Goal: Information Seeking & Learning: Compare options

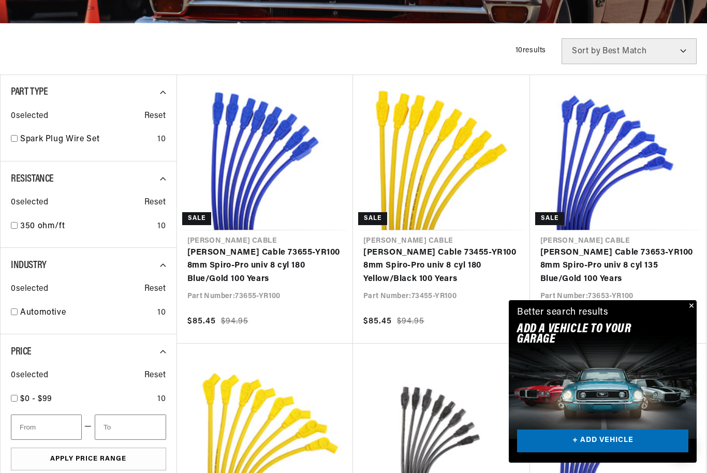
click at [685, 313] on button "Close" at bounding box center [690, 306] width 12 height 12
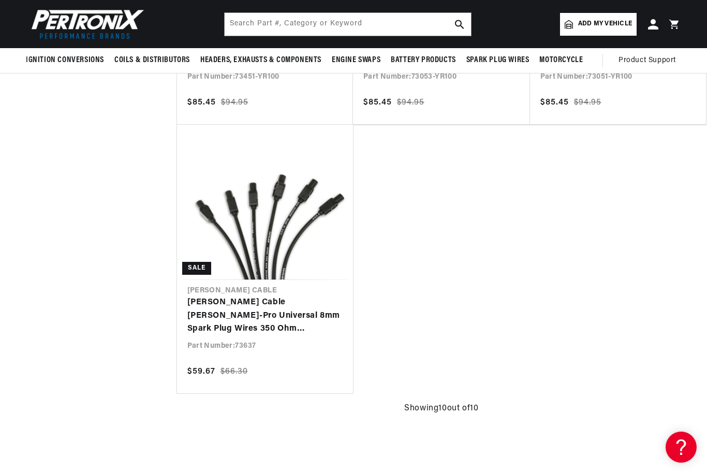
scroll to position [1022, 0]
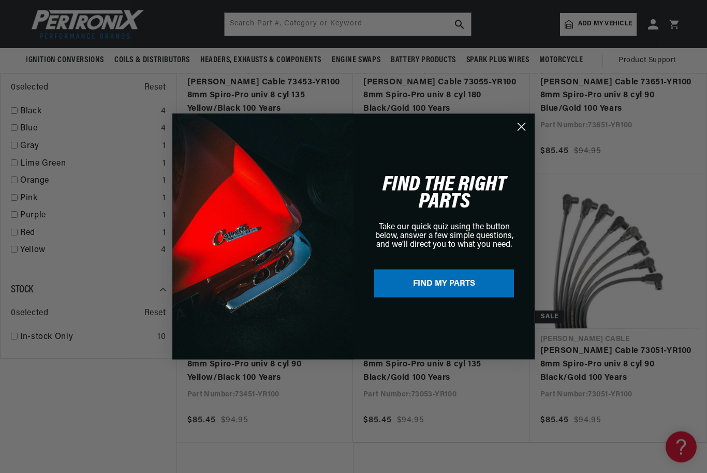
click at [519, 120] on circle "Close dialog" at bounding box center [521, 126] width 17 height 17
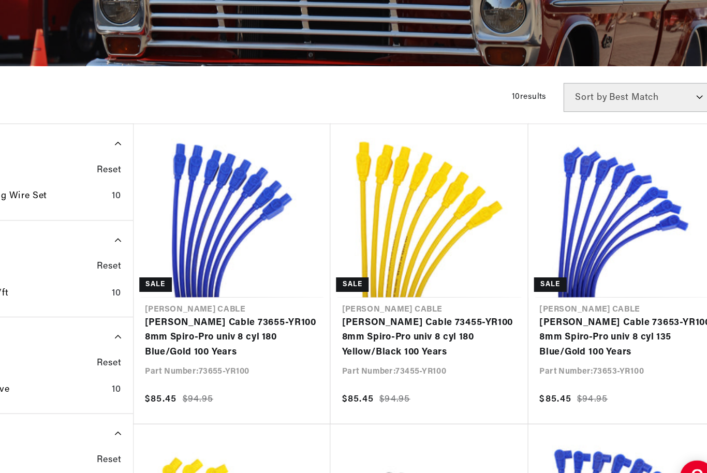
scroll to position [212, 0]
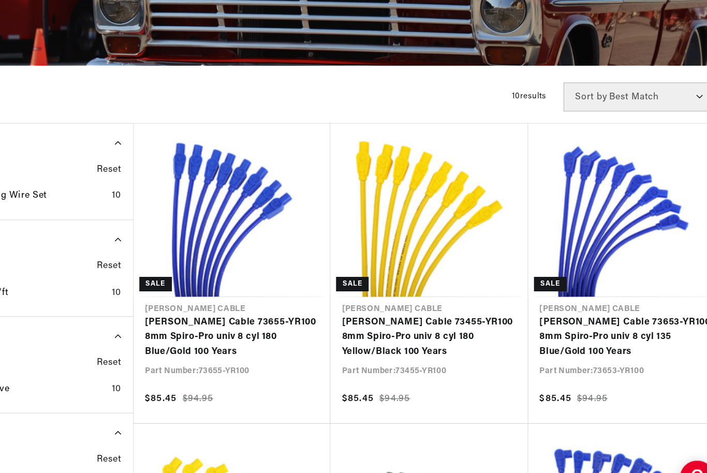
click at [421, 341] on link "[PERSON_NAME] Cable 73455-YR100 8mm Spiro-Pro univ 8 cyl 180 Yellow/Black 100 Y…" at bounding box center [441, 321] width 156 height 40
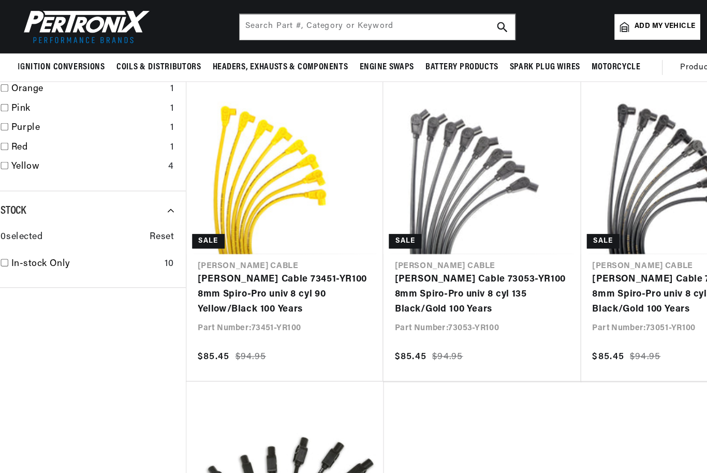
scroll to position [806, 0]
click at [427, 244] on link "Taylor Cable 73053-YR100 8mm Spiro-Pro univ 8 cyl 135 Black/Gold 100 Years" at bounding box center [441, 264] width 156 height 40
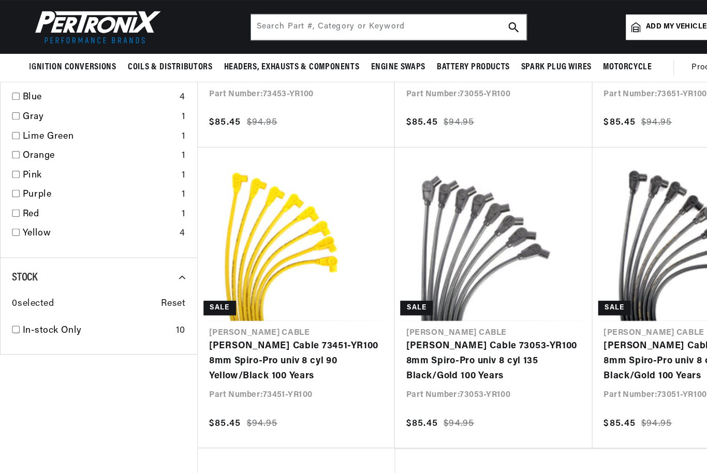
scroll to position [0, 0]
click at [21, 116] on link "Lime Green" at bounding box center [89, 122] width 138 height 13
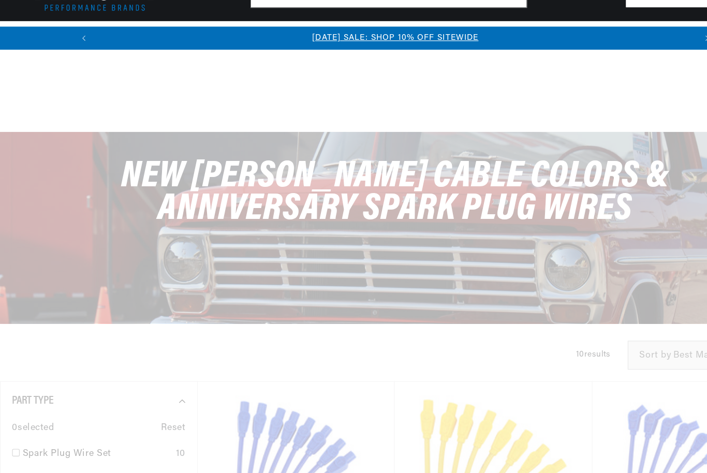
checkbox input "false"
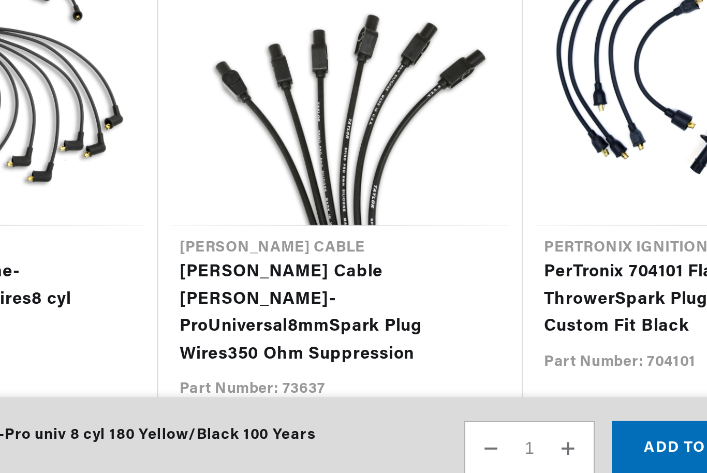
scroll to position [0, 1107]
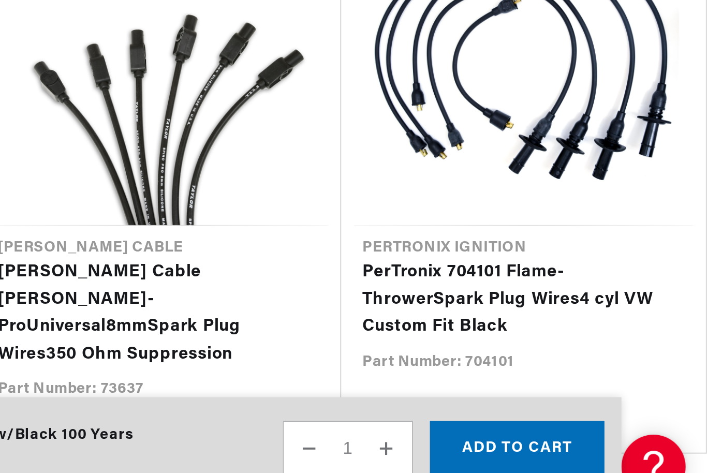
click at [540, 347] on link "PerTronix 704101 Flame-Thrower Spark Plug Wires 4 cyl VW Custom Fit Black" at bounding box center [612, 367] width 145 height 40
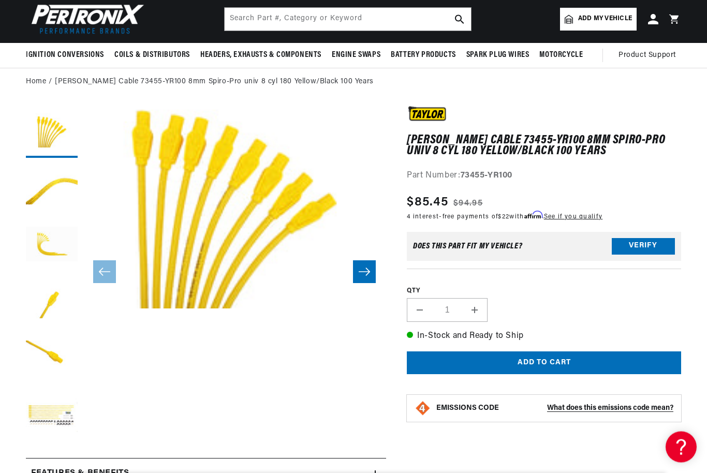
scroll to position [0, 0]
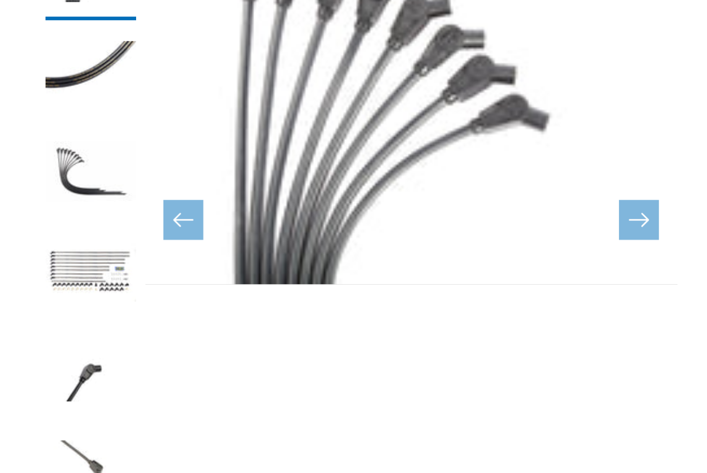
scroll to position [25, 0]
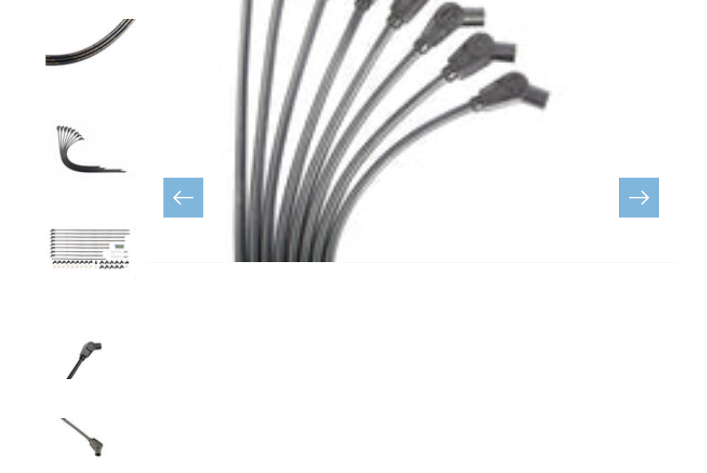
click at [108, 160] on slider-component "Skip to product information Open media 1 in modal Open media 2 in modal Open me…" at bounding box center [234, 296] width 303 height 331
click at [57, 301] on button "Load image 4 in gallery view" at bounding box center [52, 327] width 52 height 52
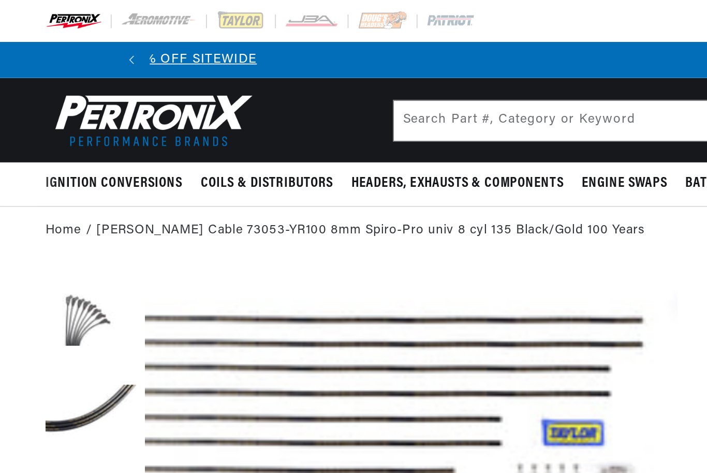
scroll to position [0, 0]
